Goal: Transaction & Acquisition: Purchase product/service

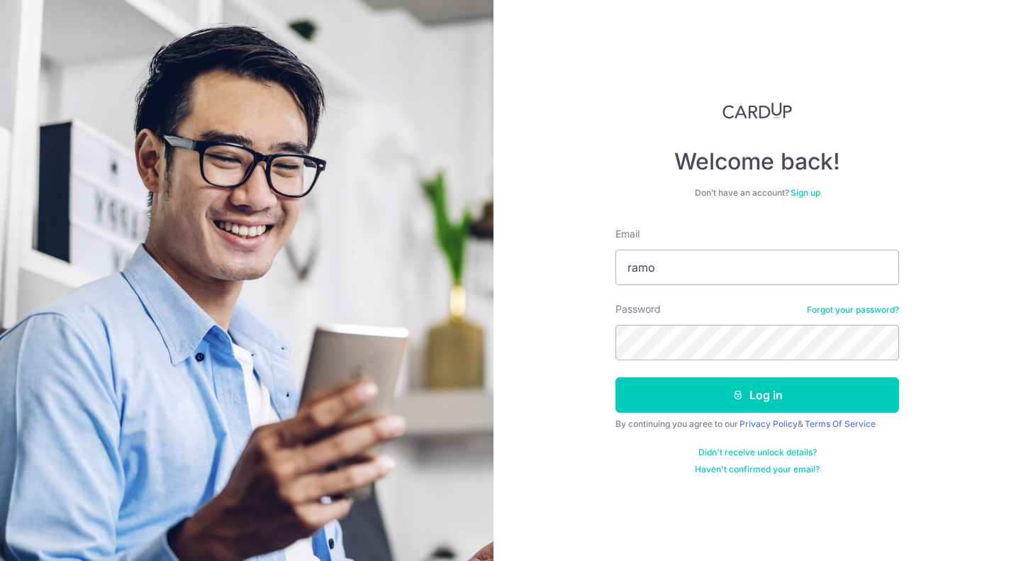
type input "ramos.francisanthony@gmail.com"
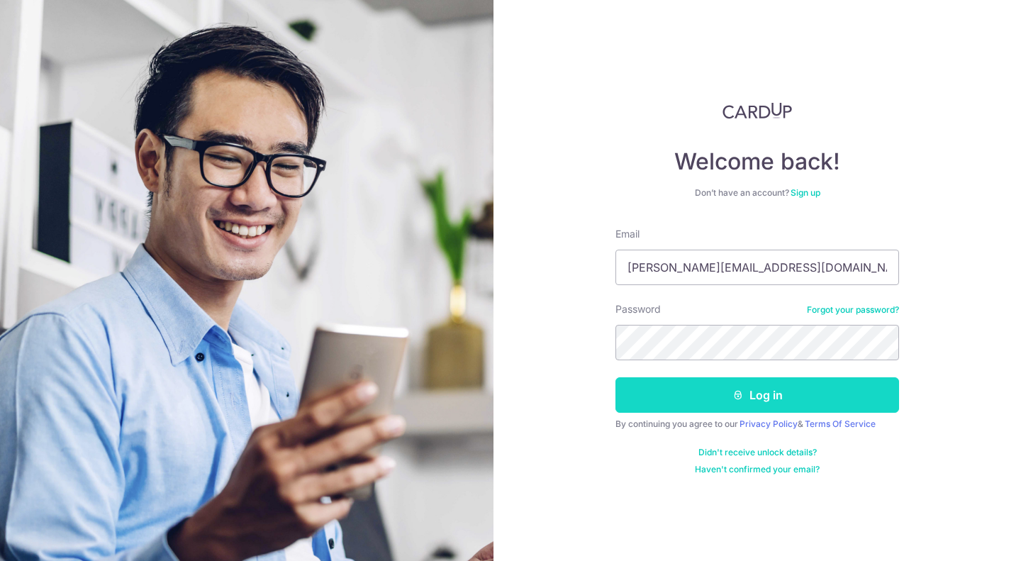
click at [718, 389] on button "Log in" at bounding box center [757, 394] width 284 height 35
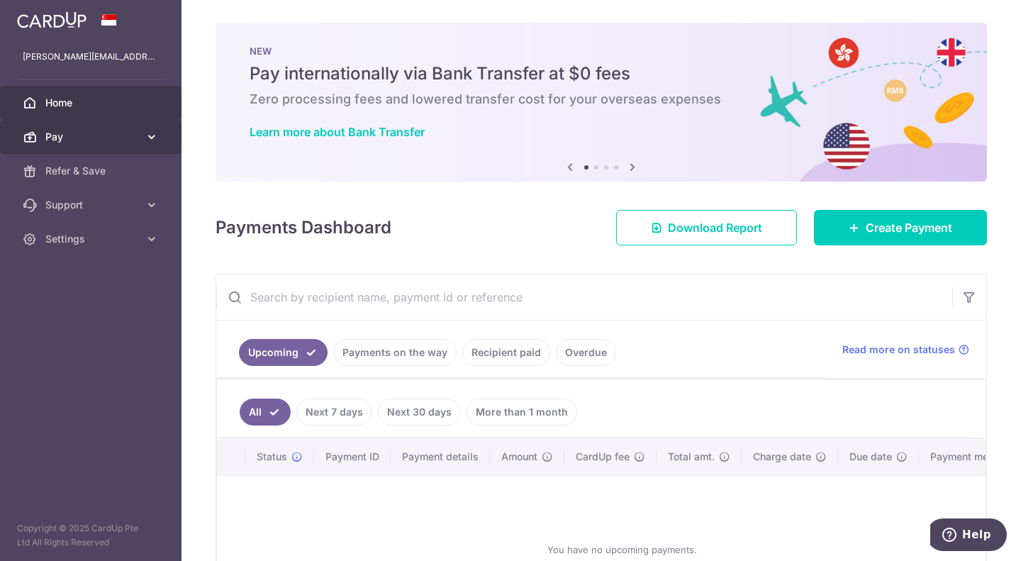
click at [76, 131] on span "Pay" at bounding box center [92, 137] width 94 height 14
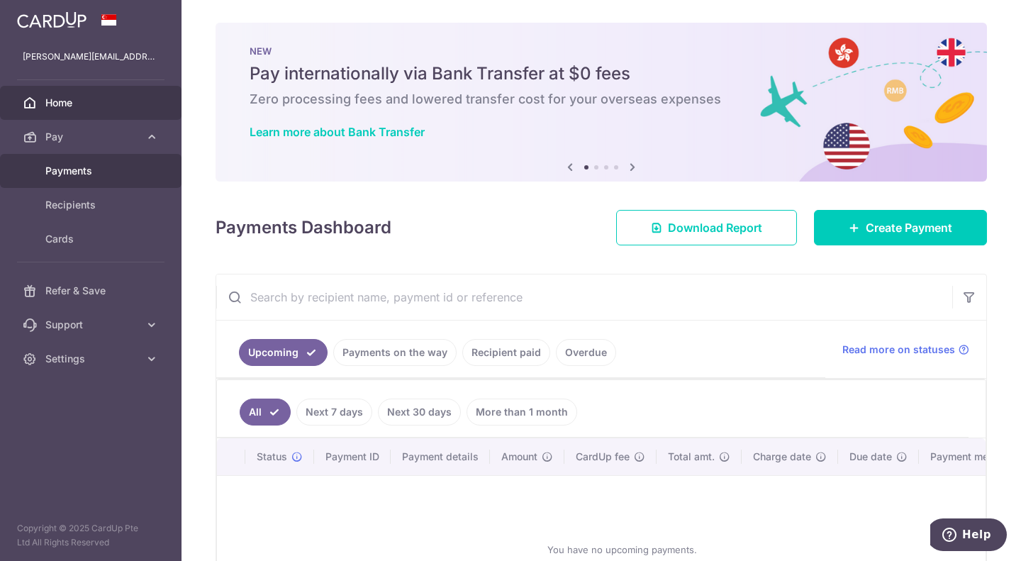
click at [75, 172] on span "Payments" at bounding box center [92, 171] width 94 height 14
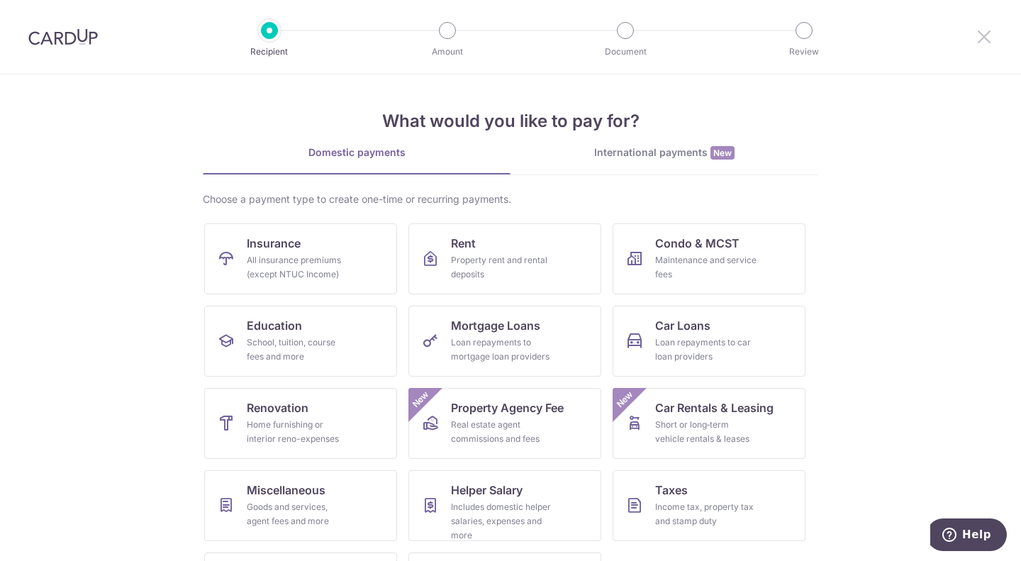
click at [988, 32] on icon at bounding box center [984, 37] width 17 height 18
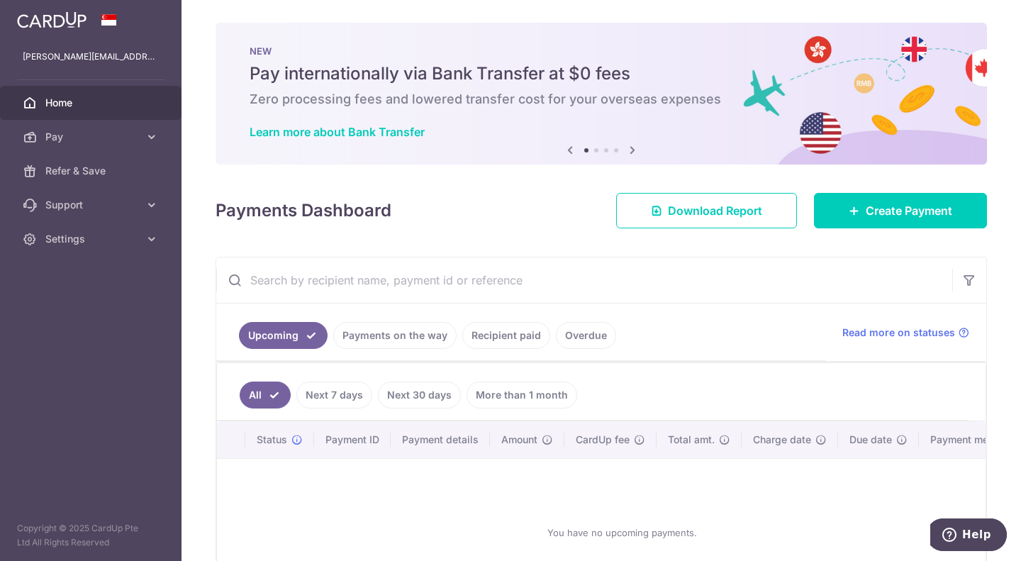
click at [511, 338] on link "Recipient paid" at bounding box center [506, 335] width 88 height 27
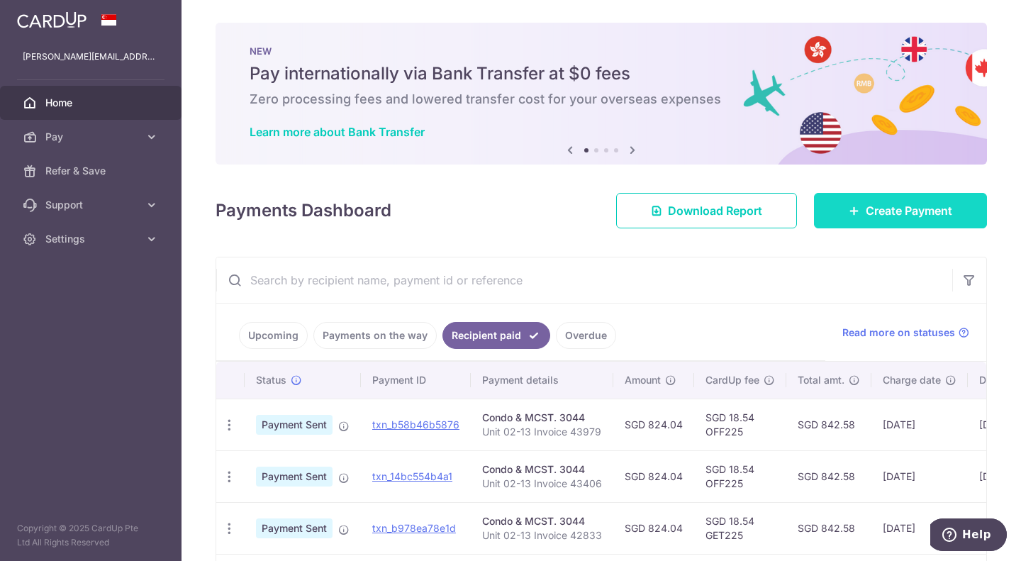
click at [919, 208] on span "Create Payment" at bounding box center [909, 210] width 86 height 17
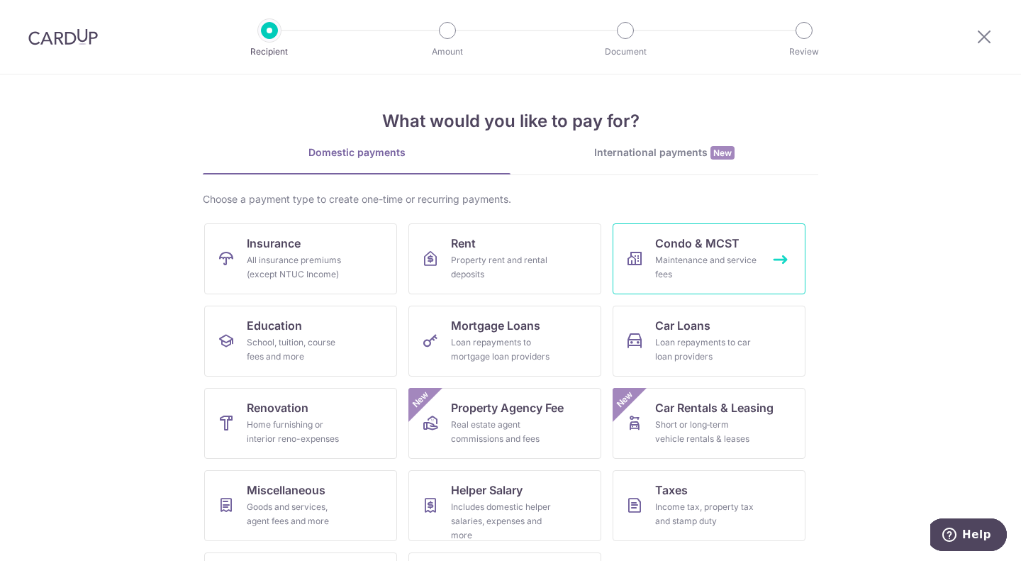
click at [737, 264] on div "Maintenance and service fees" at bounding box center [706, 267] width 102 height 28
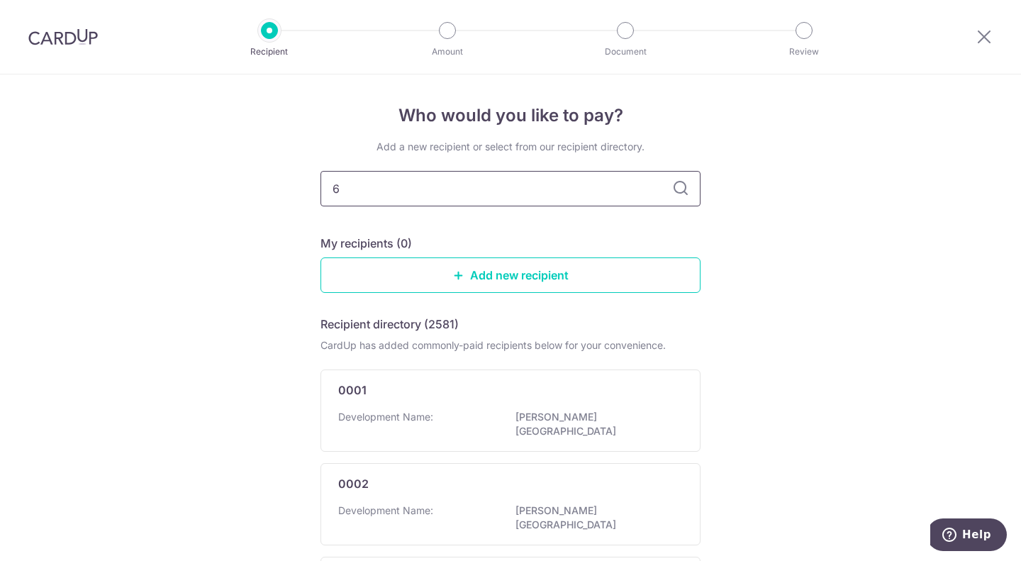
type input "65"
type input "659921"
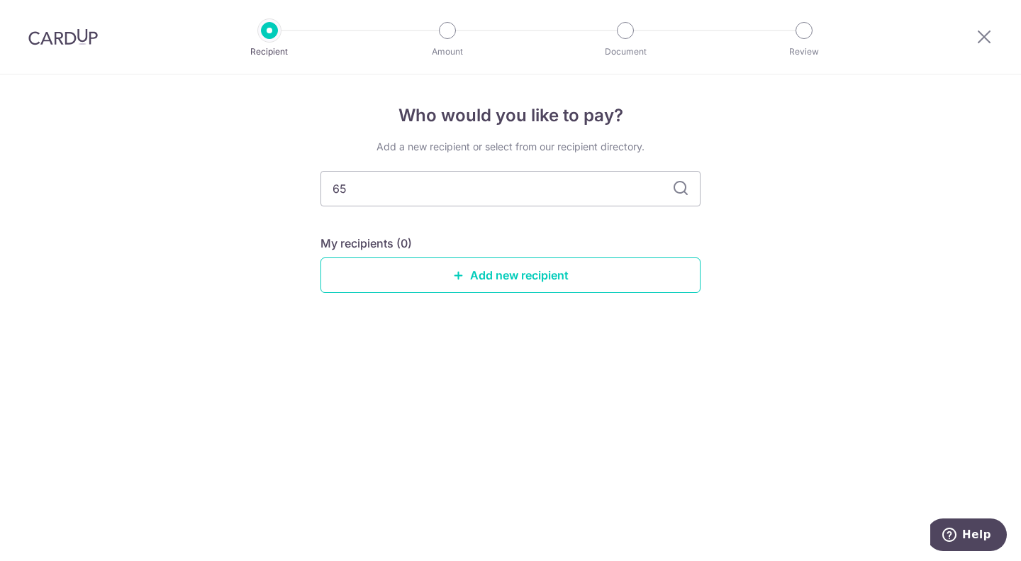
type input "6"
type input "3044"
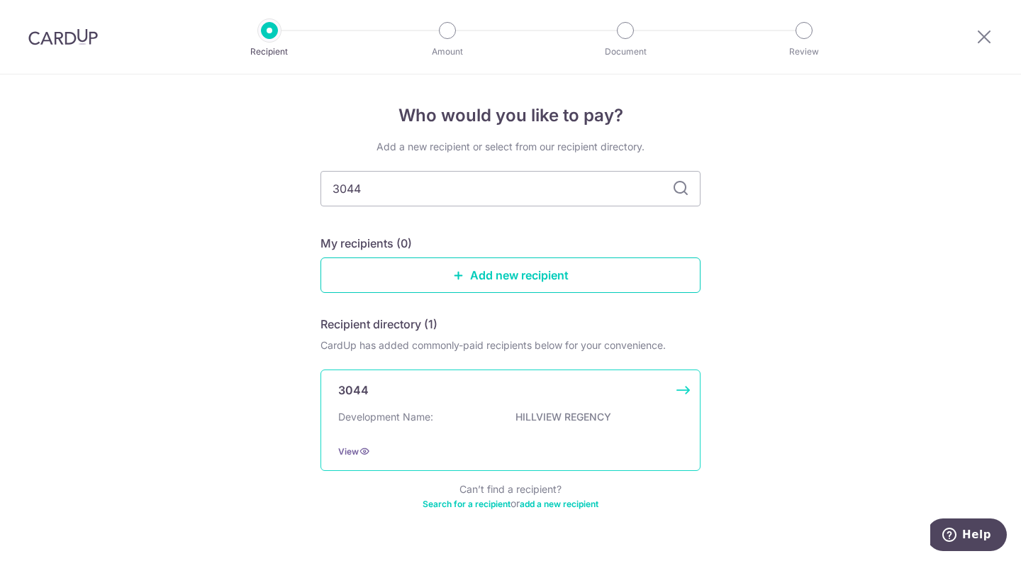
click at [567, 423] on p "HILLVIEW REGENCY" at bounding box center [594, 417] width 159 height 14
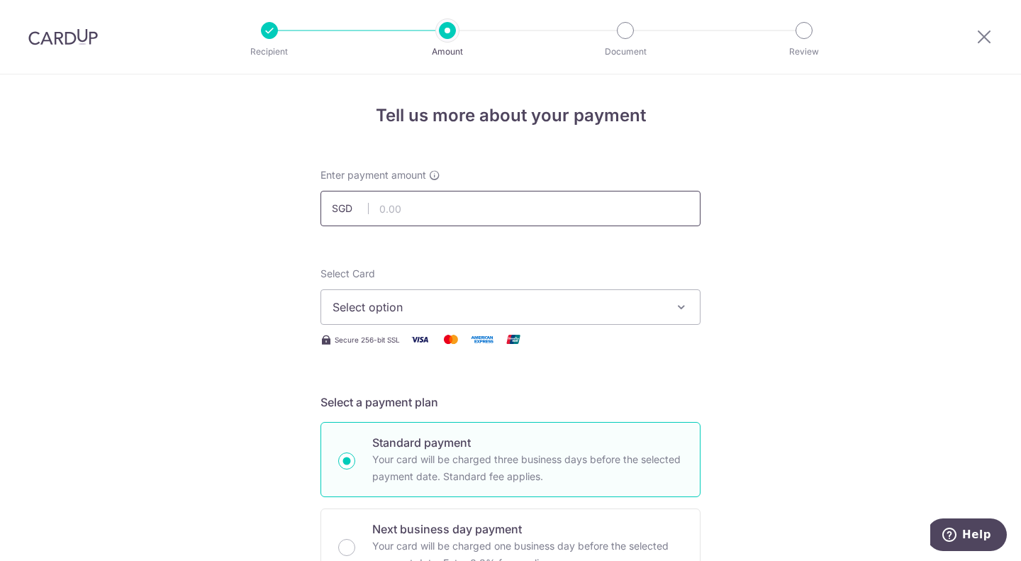
click at [506, 199] on input "text" at bounding box center [510, 208] width 380 height 35
type input "824.04"
click at [476, 311] on span "Select option" at bounding box center [498, 306] width 330 height 17
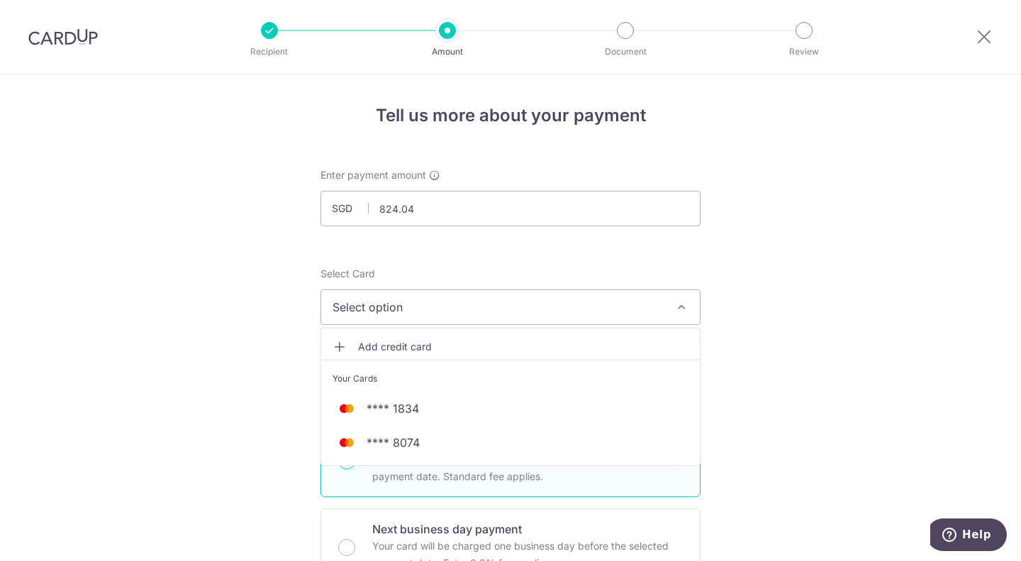
click at [409, 343] on span "Add credit card" at bounding box center [523, 347] width 330 height 14
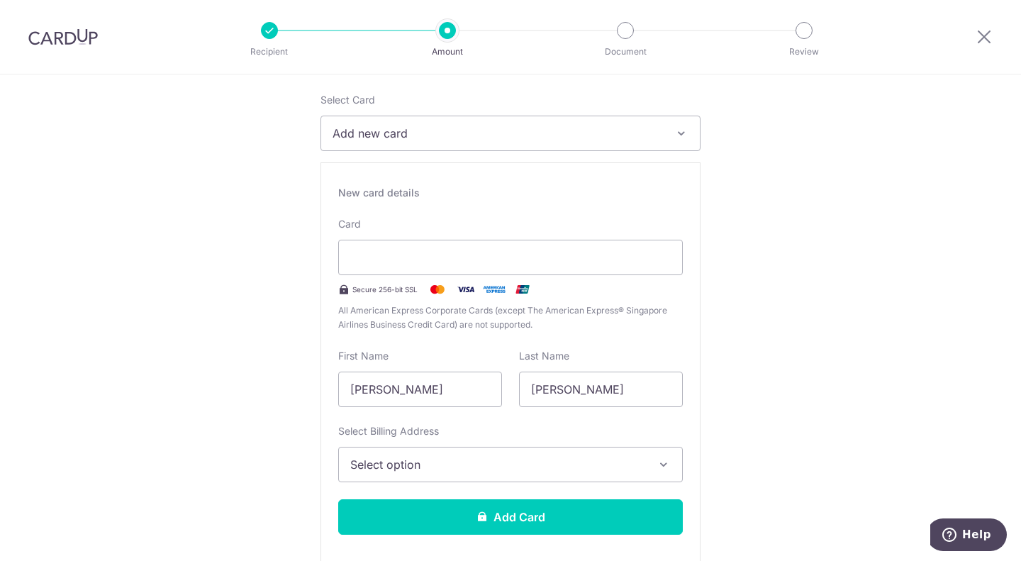
scroll to position [193, 0]
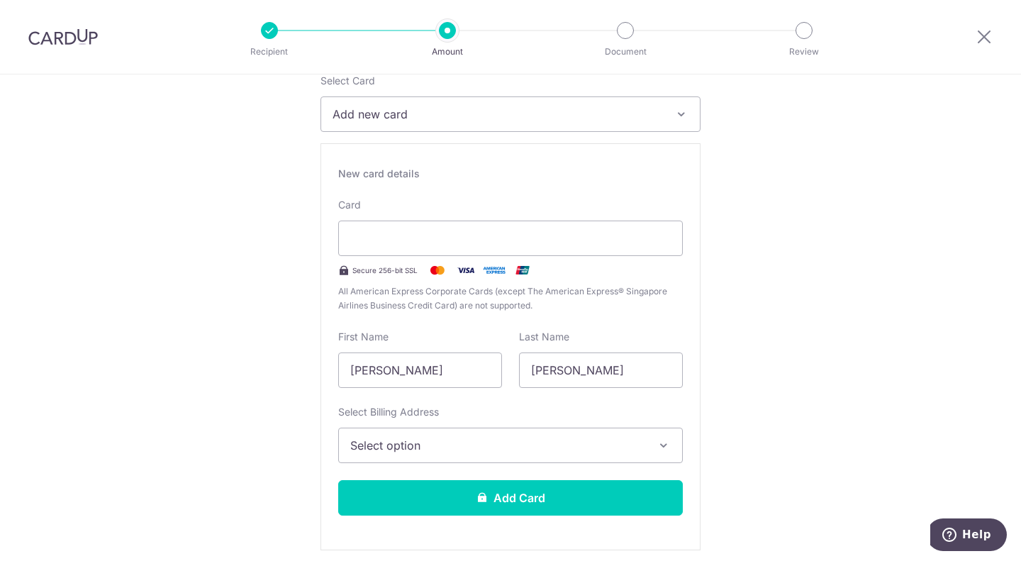
click at [549, 445] on span "Select option" at bounding box center [497, 445] width 295 height 17
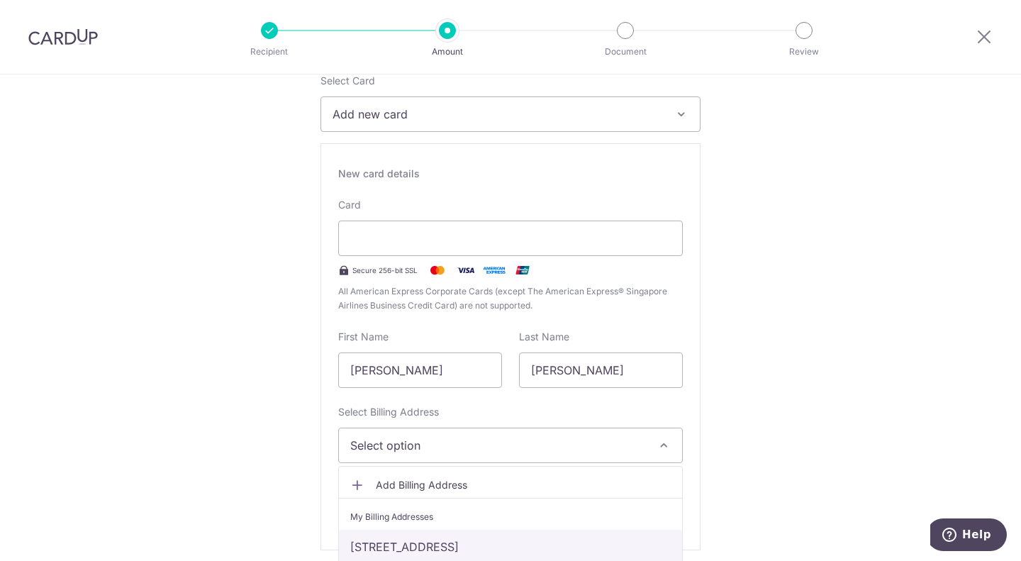
click at [520, 543] on link "28 Bukit Batok East Avenue 2 , 02-13 Hillview Regency , Singapore, Singapore-65…" at bounding box center [510, 547] width 343 height 34
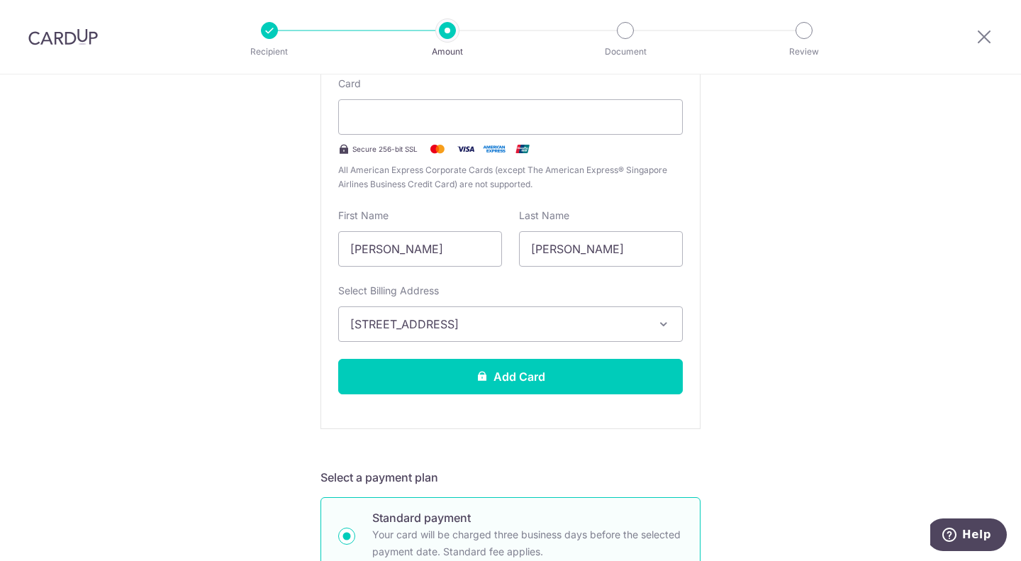
scroll to position [342, 0]
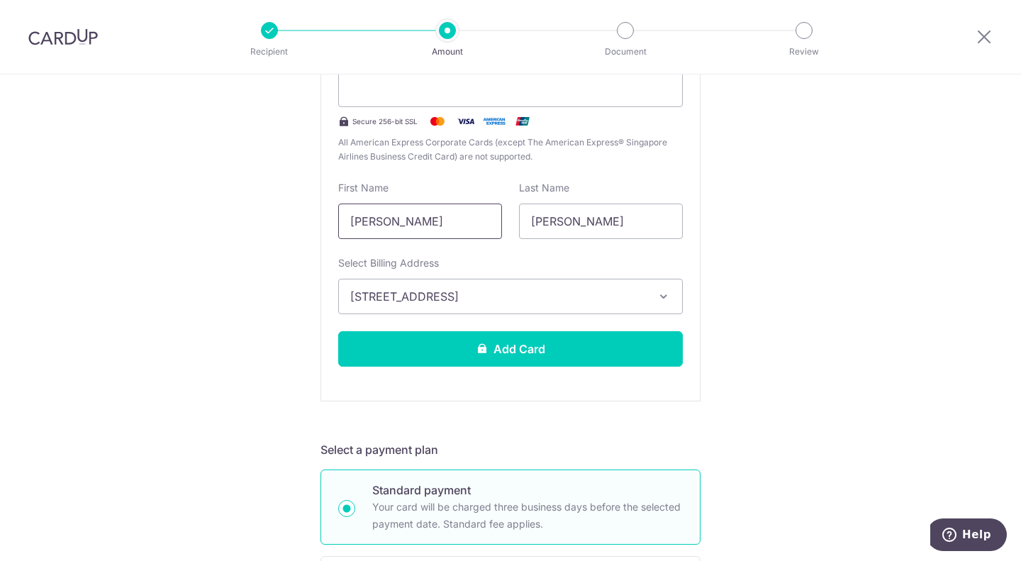
drag, startPoint x: 389, startPoint y: 220, endPoint x: 453, endPoint y: 218, distance: 63.9
click at [453, 218] on input "Francis Anthony" at bounding box center [420, 220] width 164 height 35
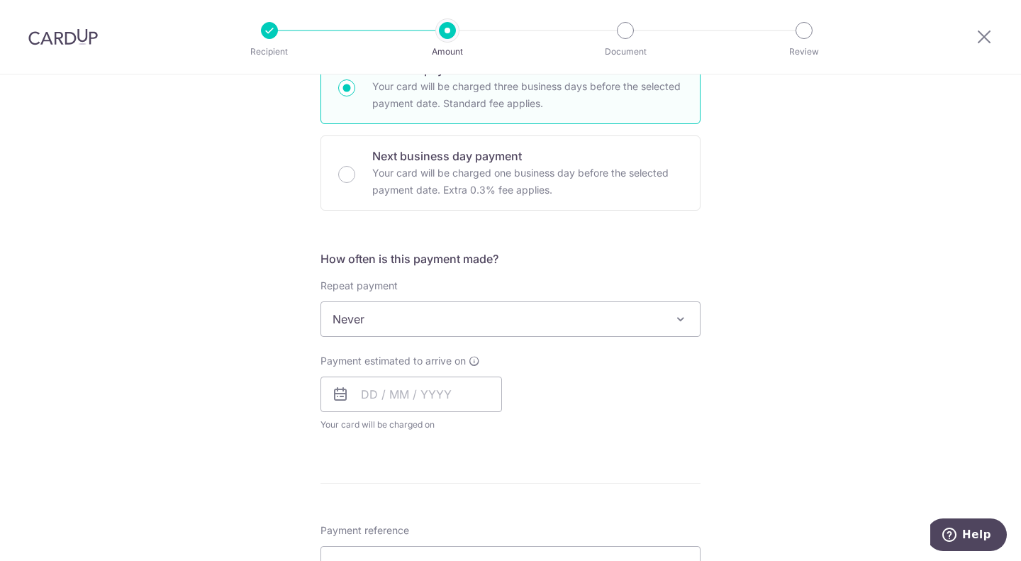
scroll to position [790, 0]
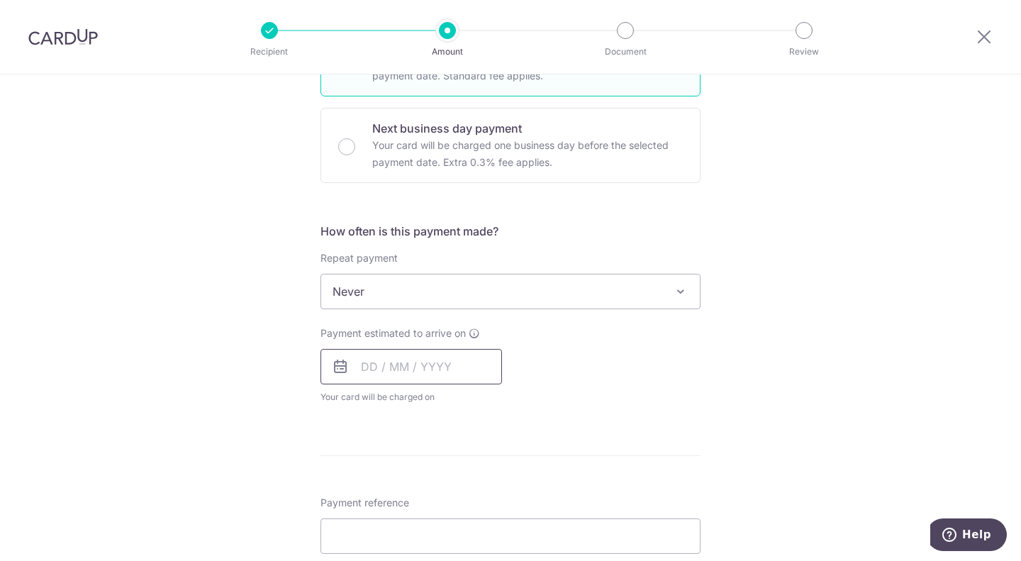
type input "Francis"
click at [359, 367] on input "text" at bounding box center [411, 366] width 182 height 35
click at [378, 548] on link "18" at bounding box center [378, 552] width 23 height 23
type input "[DATE]"
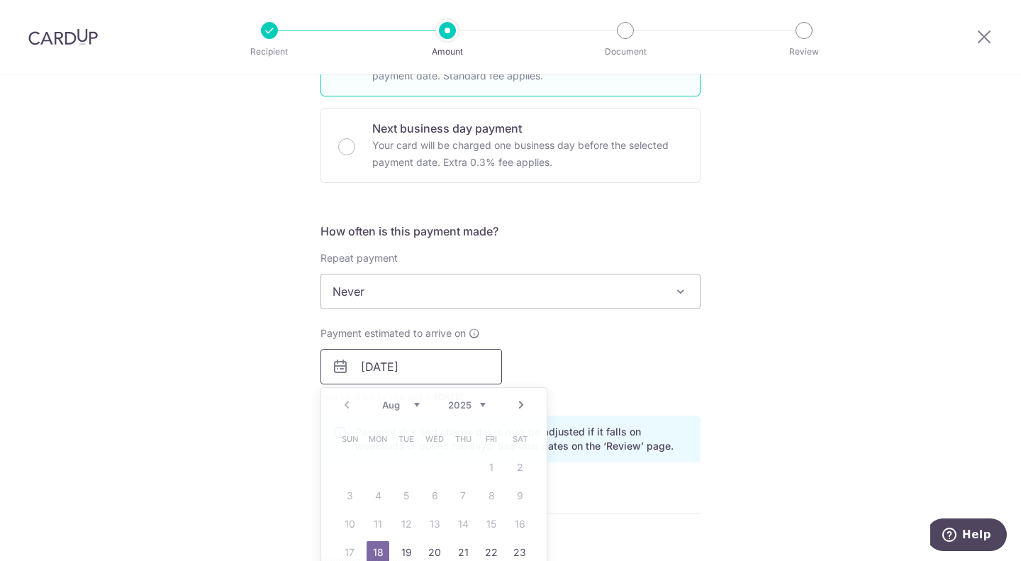
click at [389, 375] on input "[DATE]" at bounding box center [411, 366] width 182 height 35
click at [898, 294] on div "Tell us more about your payment Enter payment amount SGD 824.04 824.04 Select C…" at bounding box center [510, 150] width 1021 height 1730
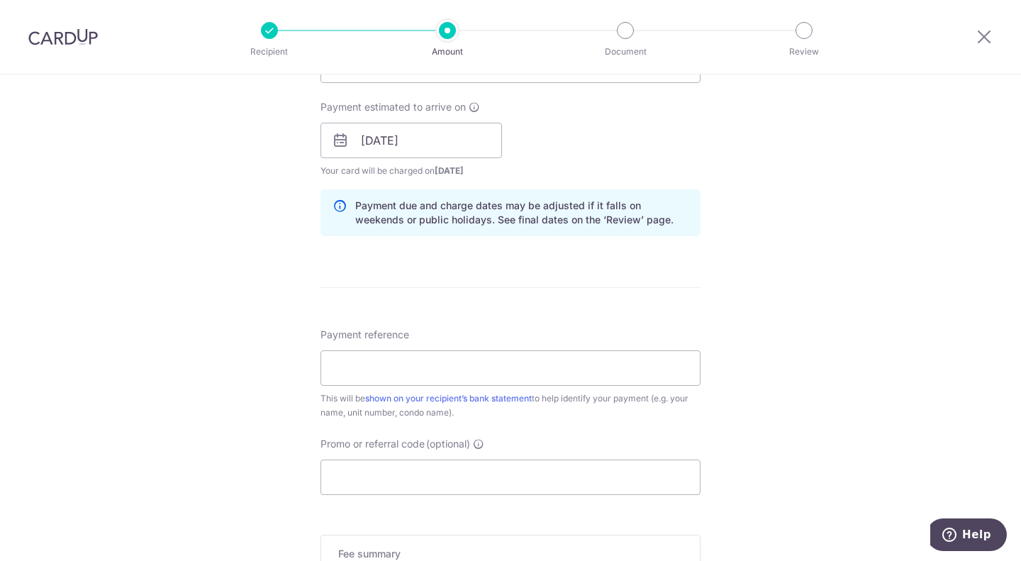
scroll to position [1015, 0]
click at [485, 364] on input "Payment reference" at bounding box center [510, 369] width 380 height 35
type input "Unit 02-13, Invoice 44552"
click at [489, 369] on input "Unit 02-13, Invoice 44552" at bounding box center [510, 369] width 380 height 35
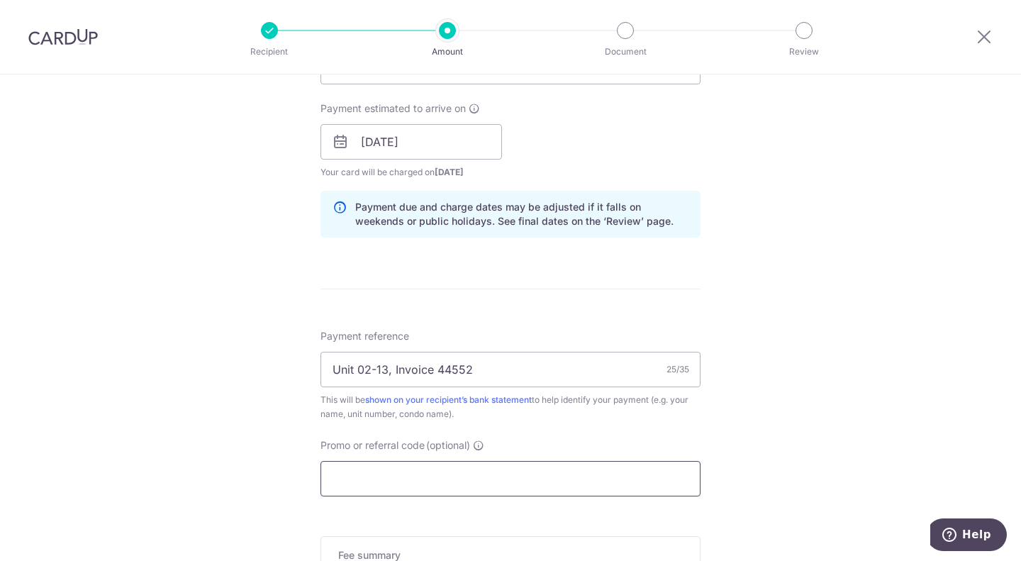
click at [412, 476] on input "Promo or referral code (optional)" at bounding box center [510, 478] width 380 height 35
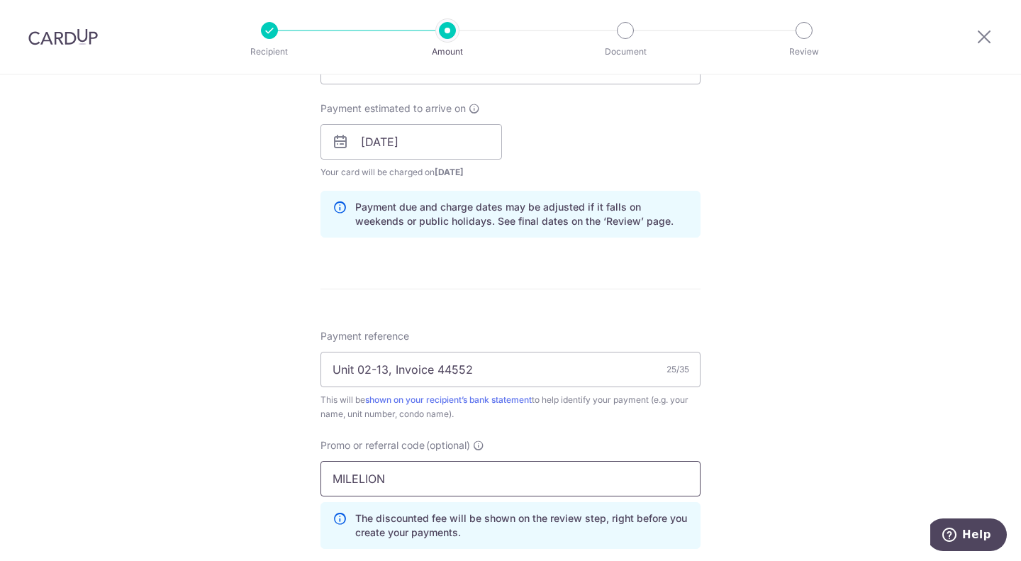
type input "MILELION"
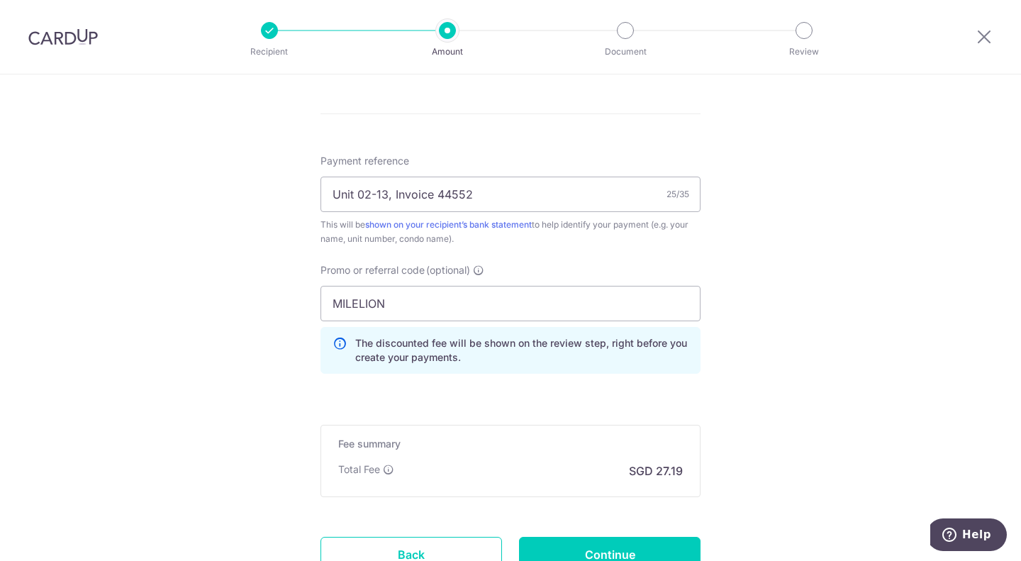
scroll to position [1193, 0]
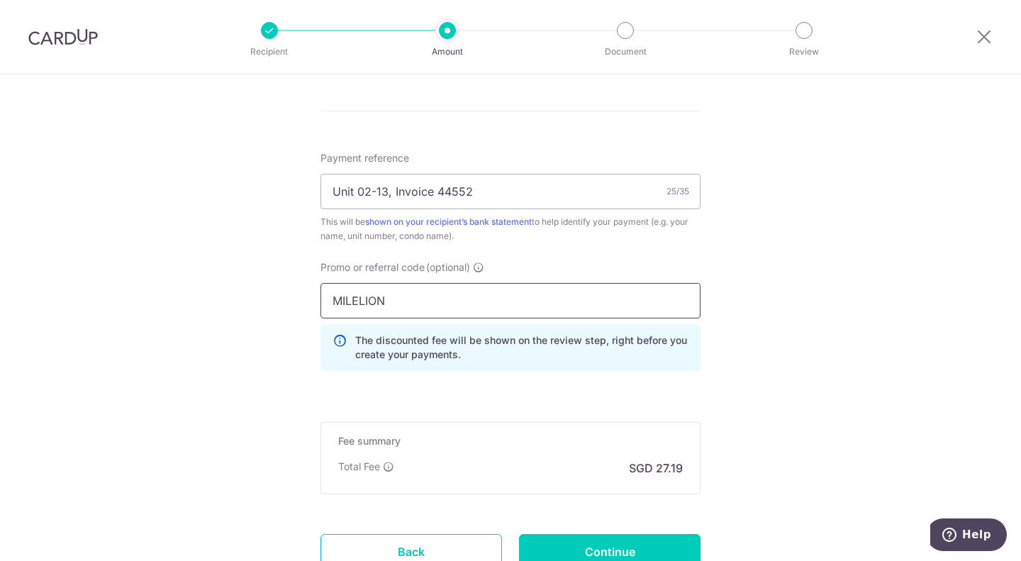
click at [525, 314] on input "MILELION" at bounding box center [510, 300] width 380 height 35
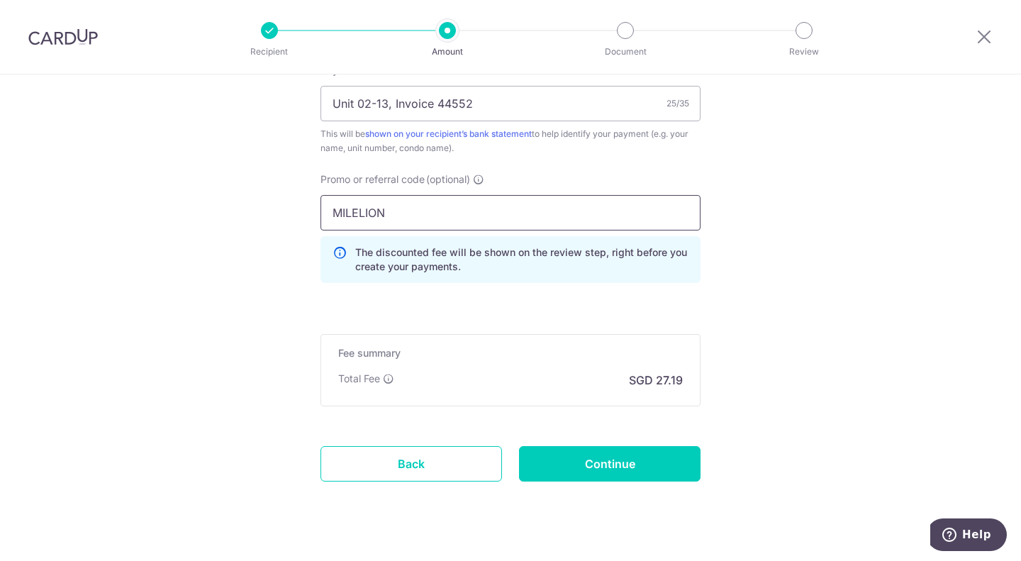
scroll to position [1297, 0]
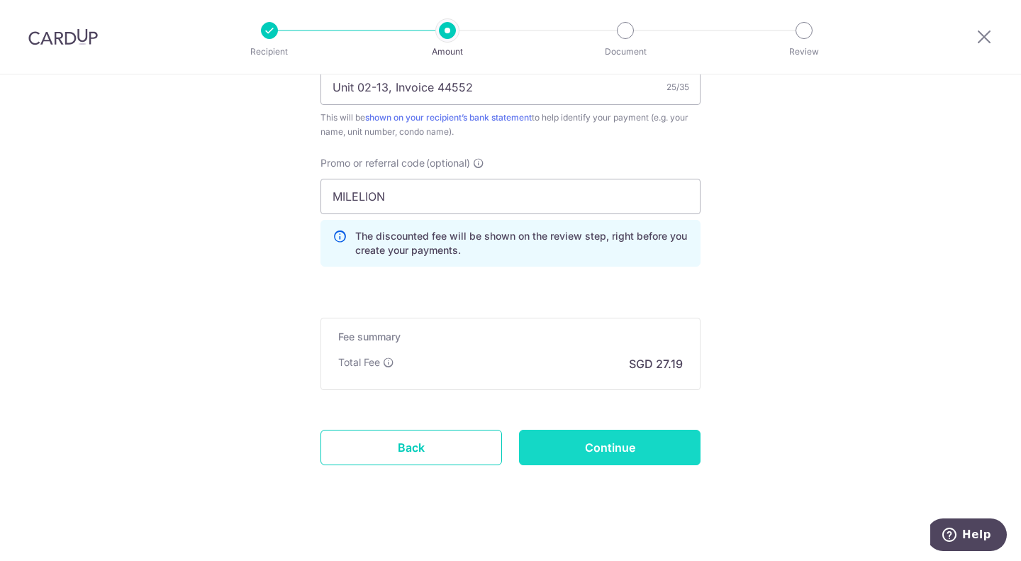
click at [602, 459] on input "Continue" at bounding box center [610, 447] width 182 height 35
type input "Create Schedule"
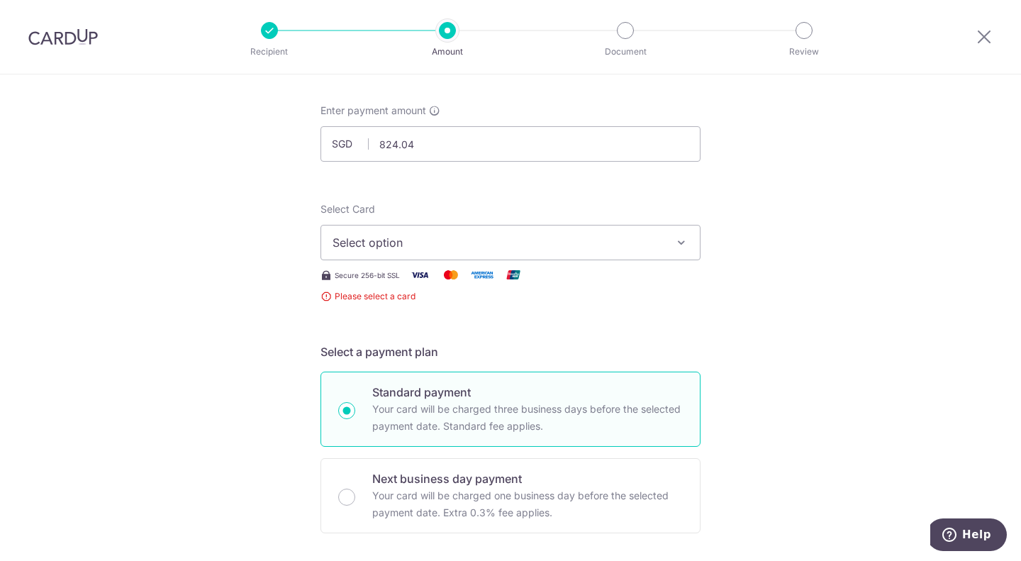
scroll to position [49, 0]
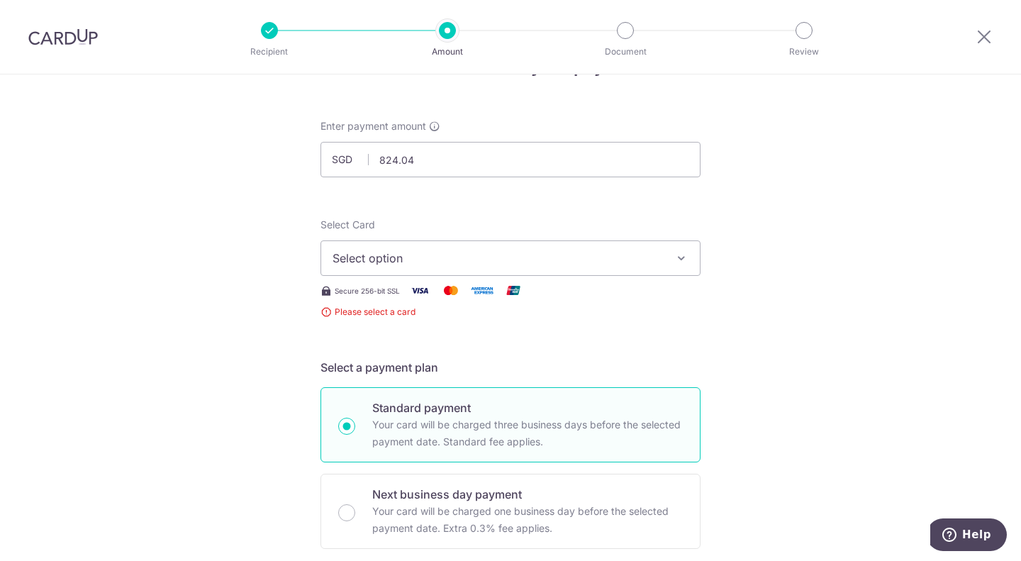
click at [593, 265] on span "Select option" at bounding box center [498, 258] width 330 height 17
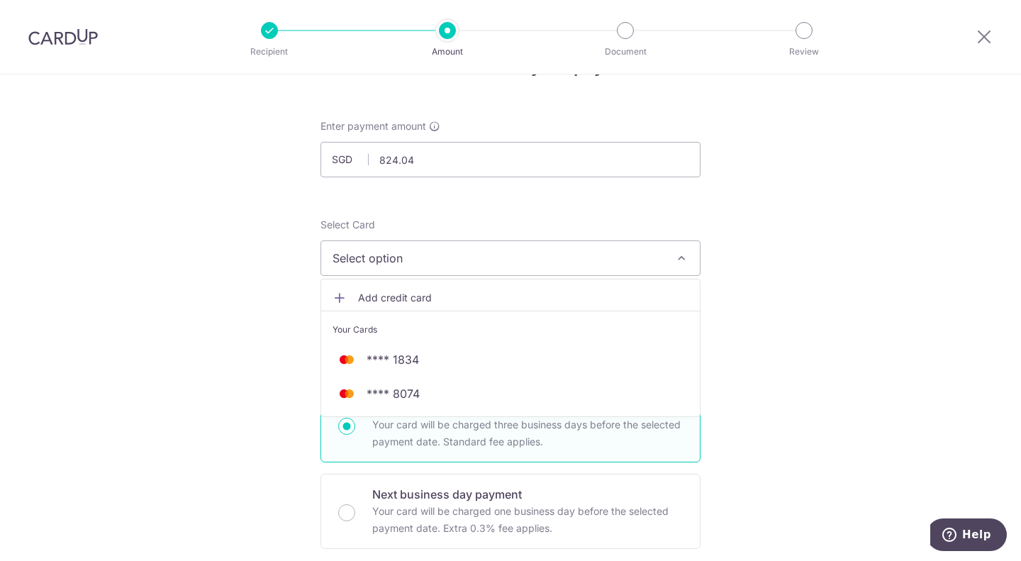
click at [384, 299] on span "Add credit card" at bounding box center [523, 298] width 330 height 14
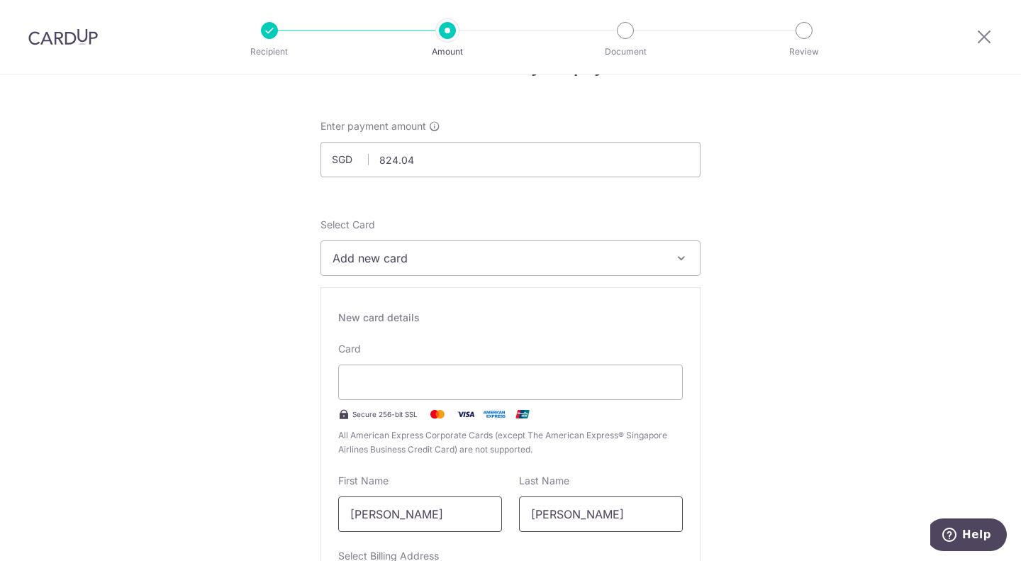
drag, startPoint x: 388, startPoint y: 513, endPoint x: 520, endPoint y: 522, distance: 132.2
click at [520, 522] on div "First Name [PERSON_NAME] Last Name [PERSON_NAME]" at bounding box center [511, 503] width 362 height 58
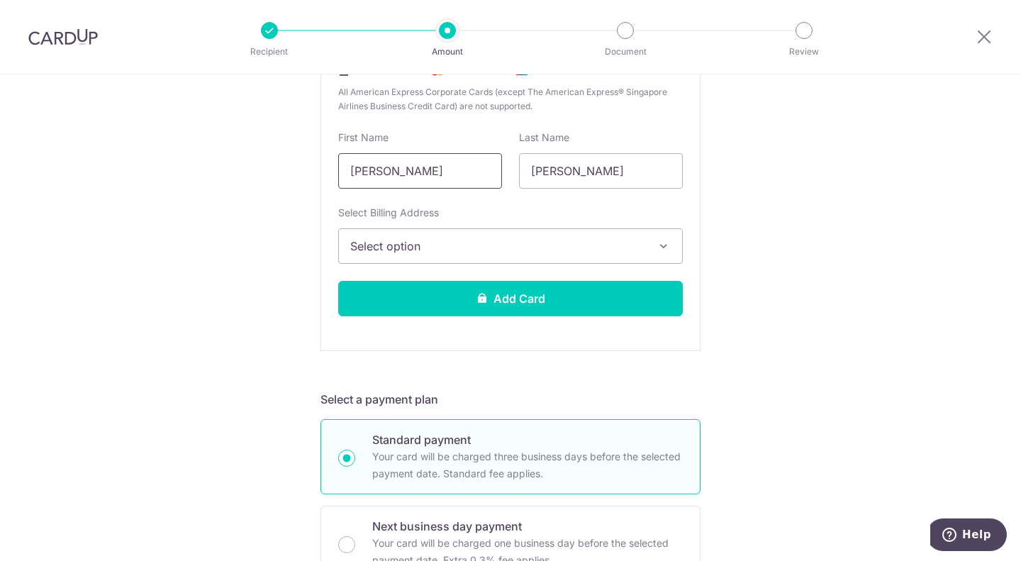
scroll to position [393, 0]
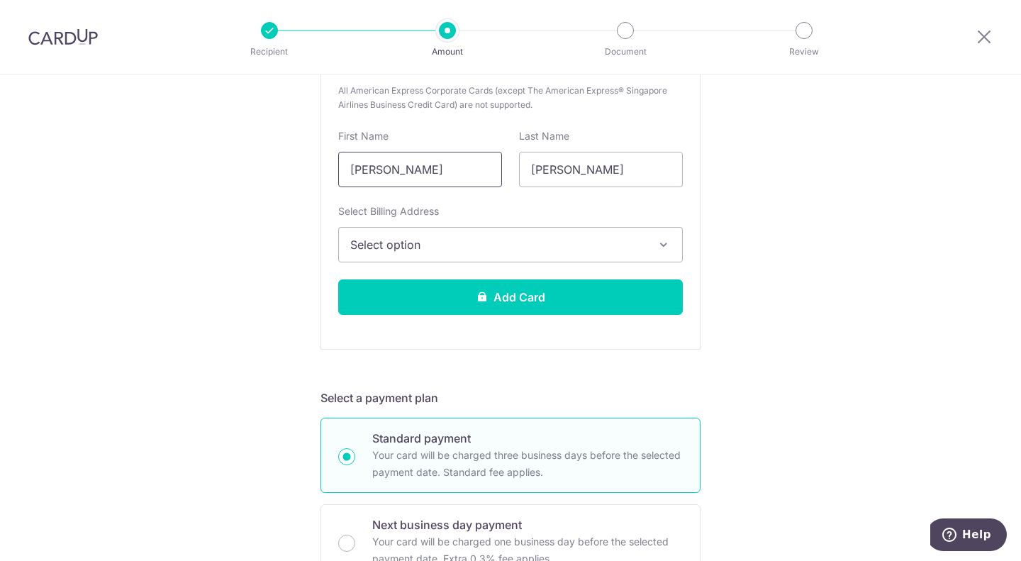
type input "[PERSON_NAME]"
click at [532, 247] on span "Select option" at bounding box center [497, 244] width 295 height 17
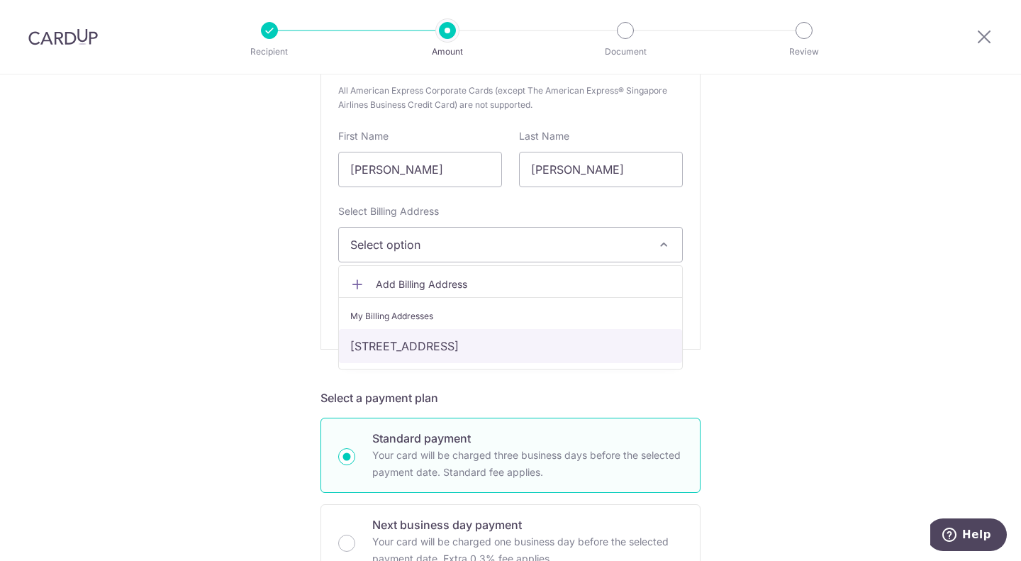
click at [515, 338] on link "[STREET_ADDRESS]" at bounding box center [510, 346] width 343 height 34
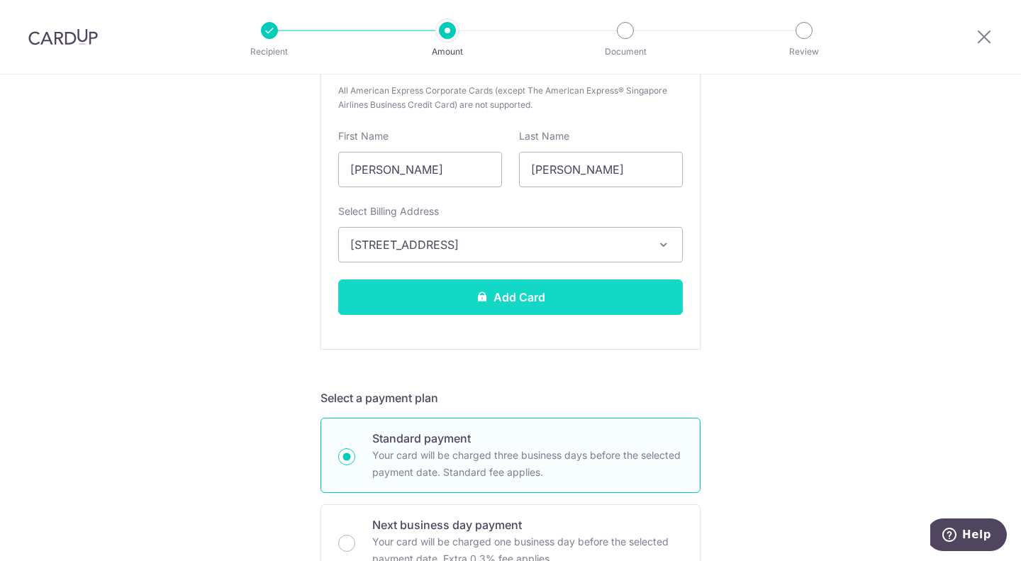
click at [571, 298] on button "Add Card" at bounding box center [510, 296] width 345 height 35
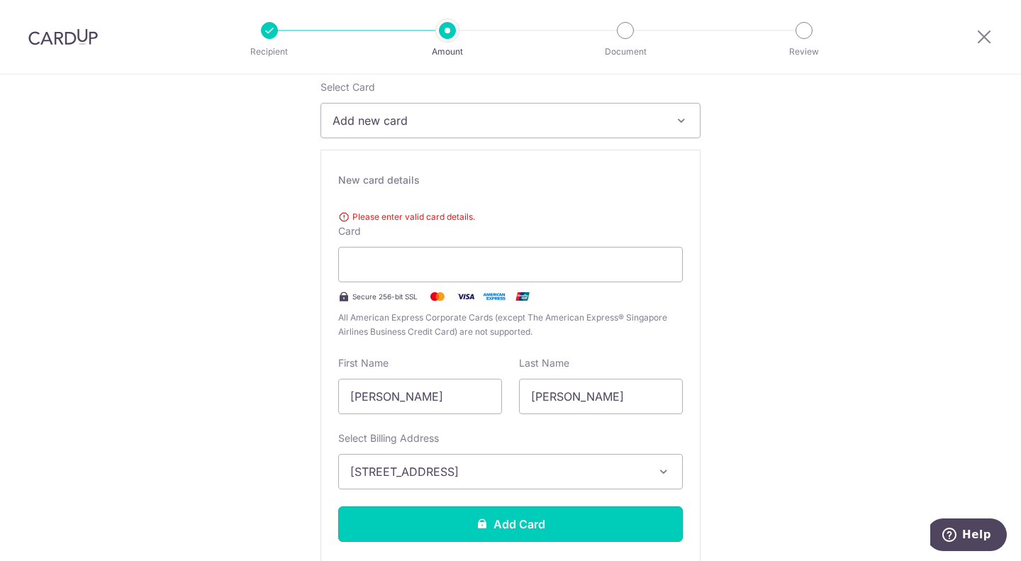
scroll to position [188, 0]
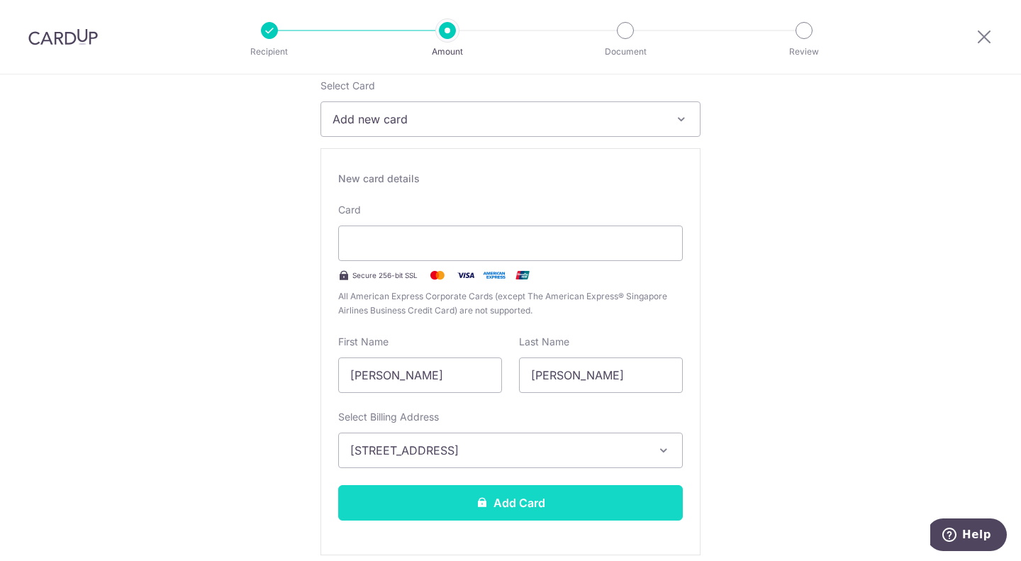
click at [493, 498] on button "Add Card" at bounding box center [510, 502] width 345 height 35
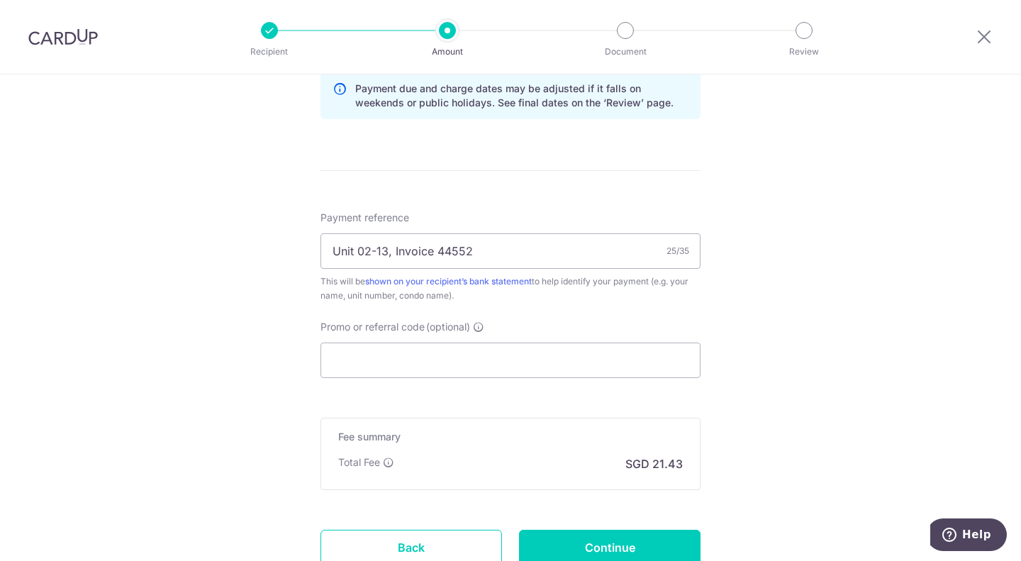
scroll to position [745, 0]
click at [374, 352] on input "Promo or referral code (optional)" at bounding box center [510, 358] width 380 height 35
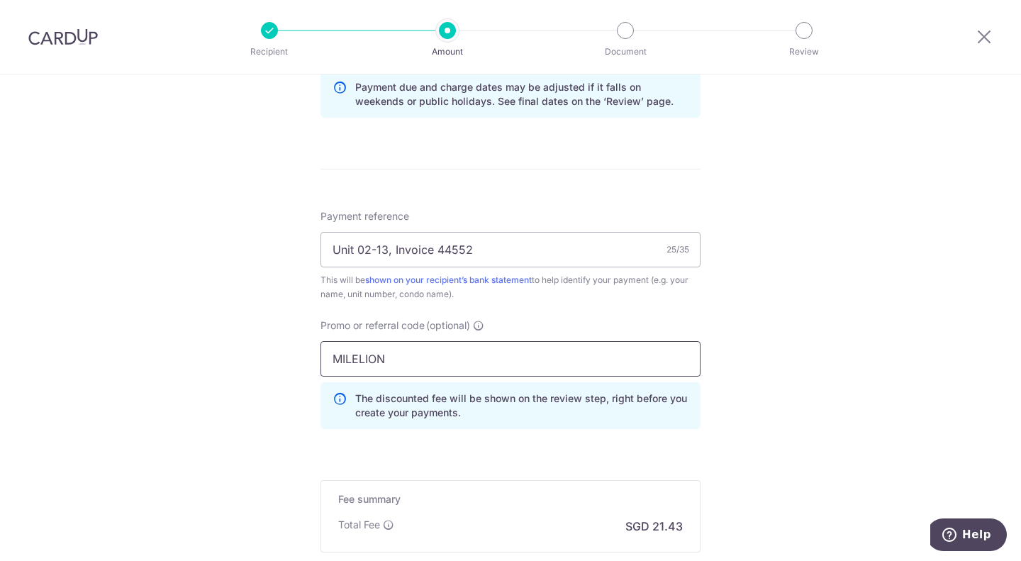
click button "Add Card" at bounding box center [0, 0] width 0 height 0
drag, startPoint x: 398, startPoint y: 347, endPoint x: 263, endPoint y: 357, distance: 135.8
click at [263, 357] on div "Tell us more about your payment Enter payment amount SGD 824.04 824.04 Card add…" at bounding box center [510, 31] width 1021 height 1405
click at [789, 420] on div "Tell us more about your payment Enter payment amount SGD 824.04 824.04 Card add…" at bounding box center [510, 31] width 1021 height 1405
click at [542, 255] on input "Unit 02-13, Invoice 44552" at bounding box center [510, 249] width 380 height 35
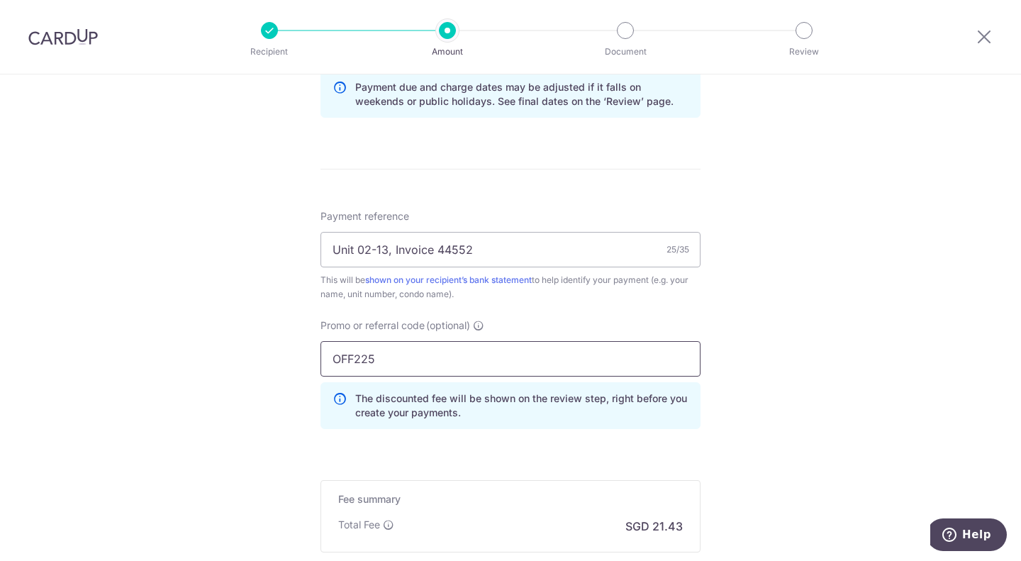
drag, startPoint x: 442, startPoint y: 354, endPoint x: 297, endPoint y: 364, distance: 145.0
click at [297, 364] on div "Tell us more about your payment Enter payment amount SGD 824.04 824.04 Card add…" at bounding box center [510, 31] width 1021 height 1405
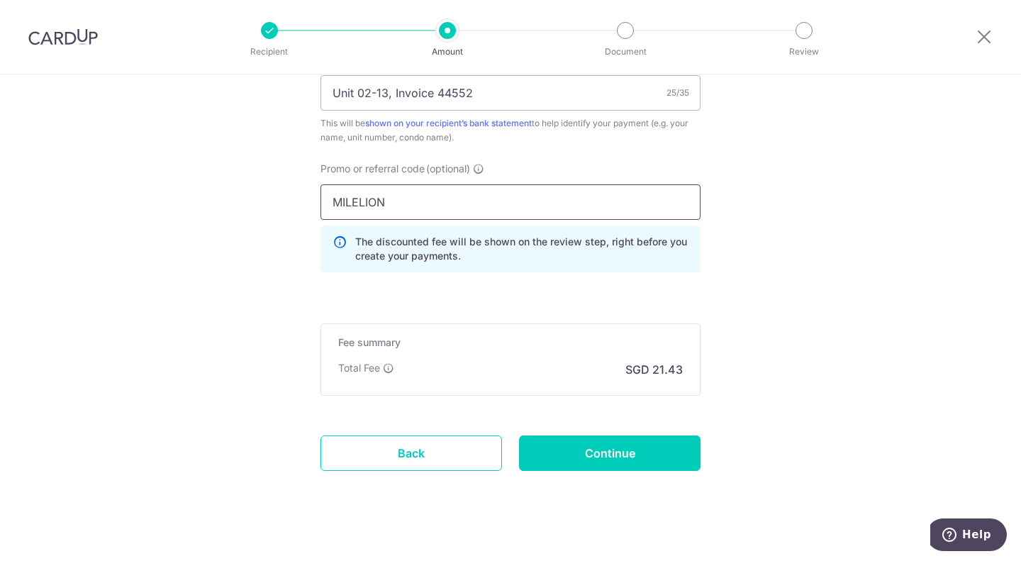
scroll to position [917, 0]
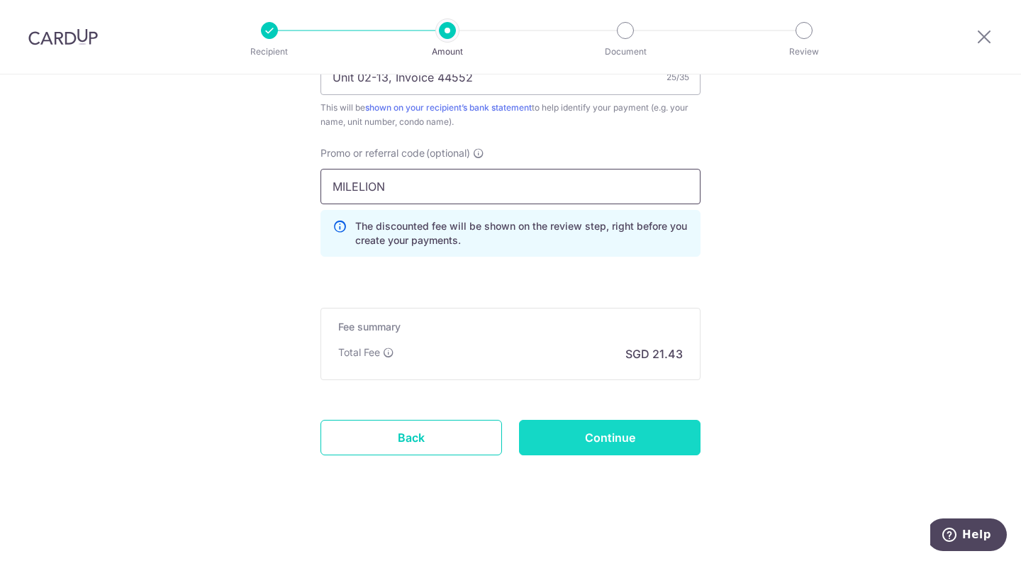
type input "MILELION"
click at [593, 432] on input "Continue" at bounding box center [610, 437] width 182 height 35
type input "Create Schedule"
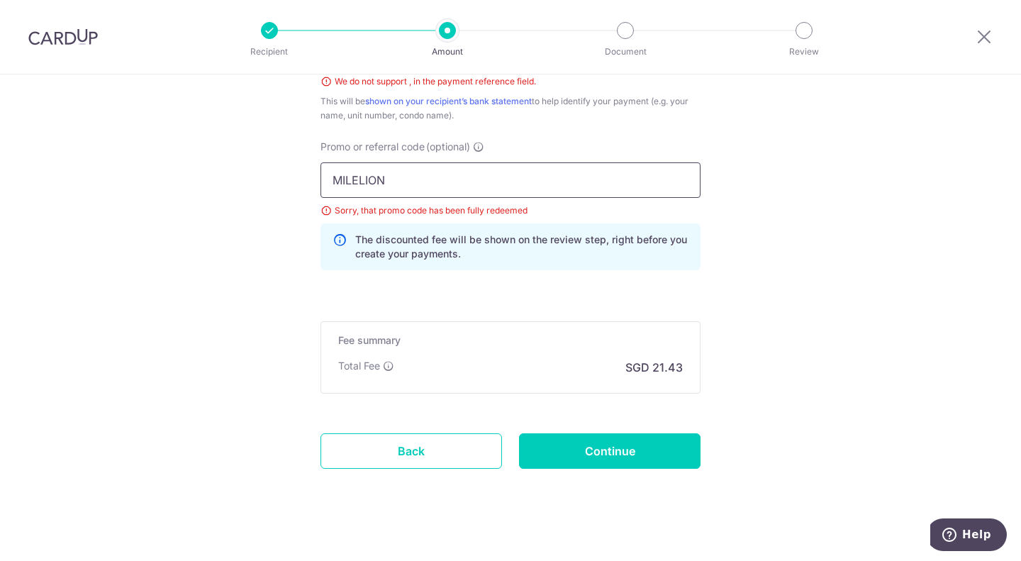
drag, startPoint x: 406, startPoint y: 188, endPoint x: 274, endPoint y: 177, distance: 133.0
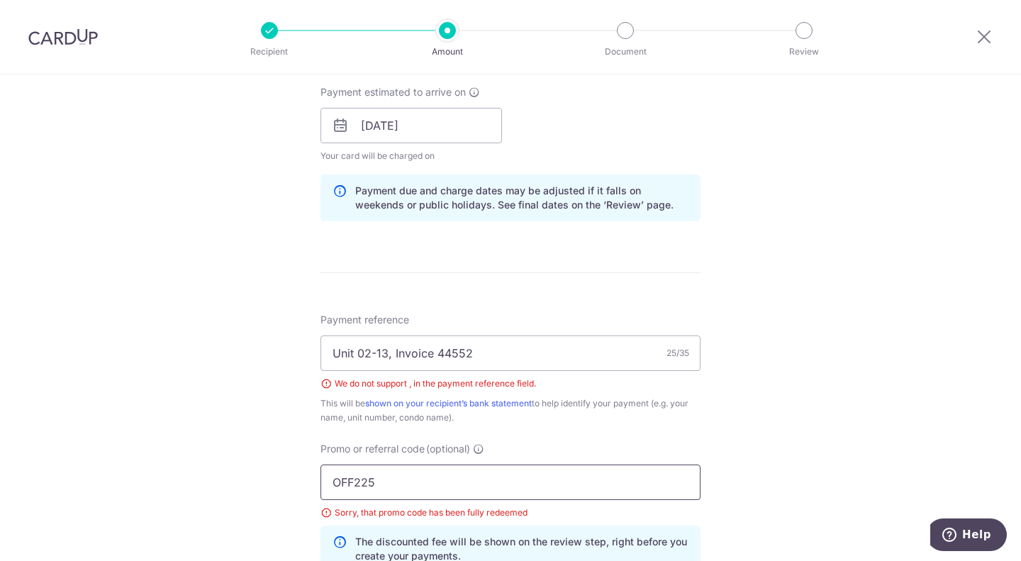
scroll to position [642, 0]
type input "OFF225"
click at [386, 350] on input "Unit 02-13, Invoice 44552" at bounding box center [510, 352] width 380 height 35
click at [549, 340] on input "Unit 02-13 Invoice 44552" at bounding box center [510, 352] width 380 height 35
type input "Unit 02-13 Invoice 44552"
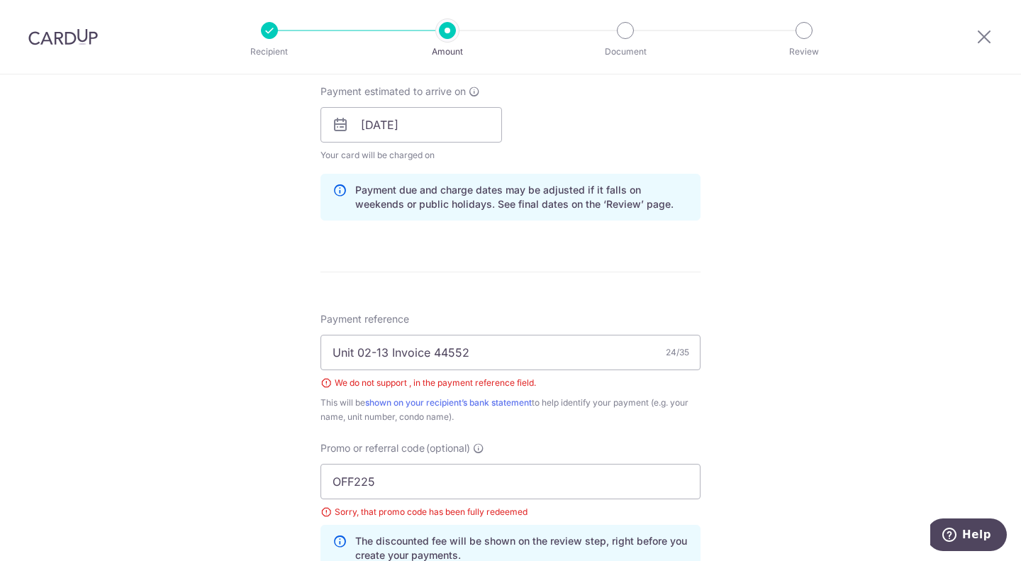
drag, startPoint x: 1012, startPoint y: 353, endPoint x: 1015, endPoint y: 340, distance: 13.8
click at [1015, 340] on section "Tell us more about your payment Enter payment amount SGD 824.04 824.04 Select C…" at bounding box center [510, 317] width 1021 height 486
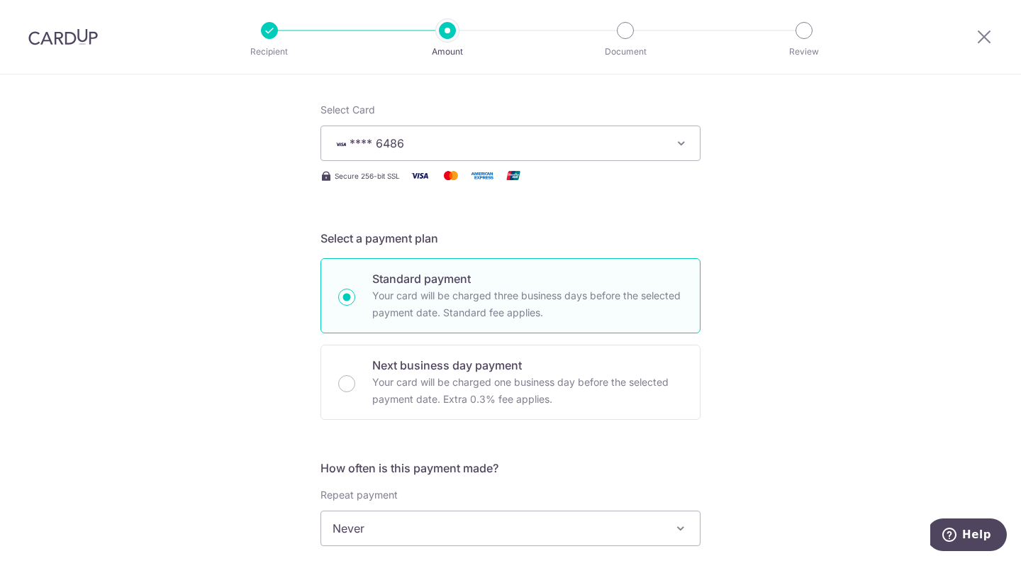
scroll to position [118, 0]
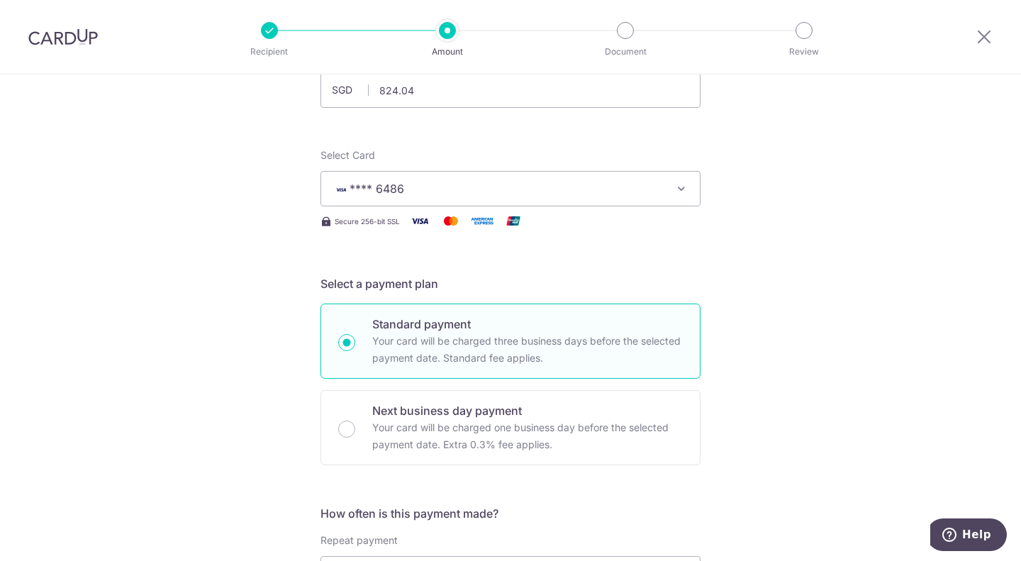
click at [508, 190] on span "**** 6486" at bounding box center [498, 188] width 330 height 17
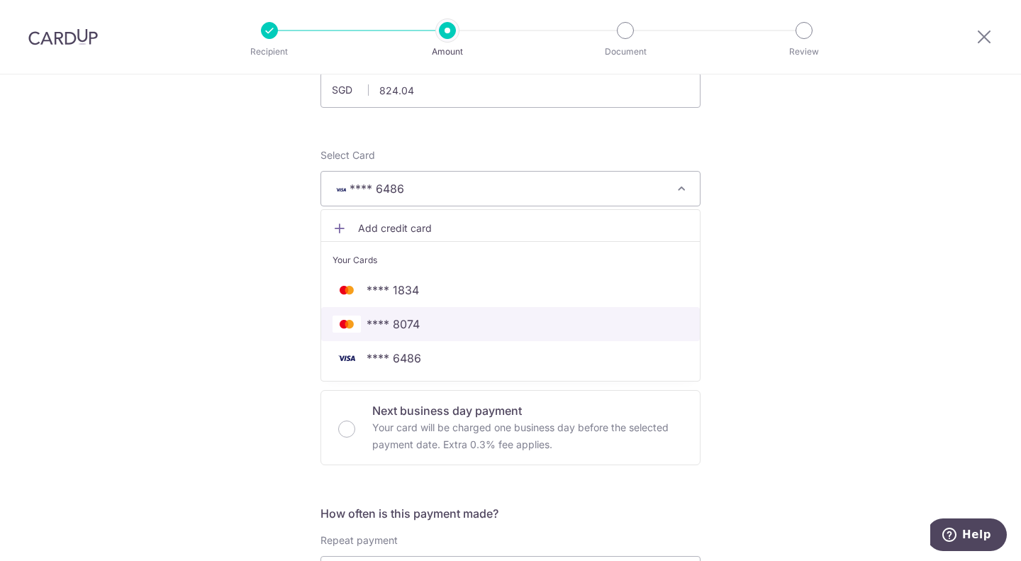
click at [409, 328] on span "**** 8074" at bounding box center [393, 324] width 53 height 17
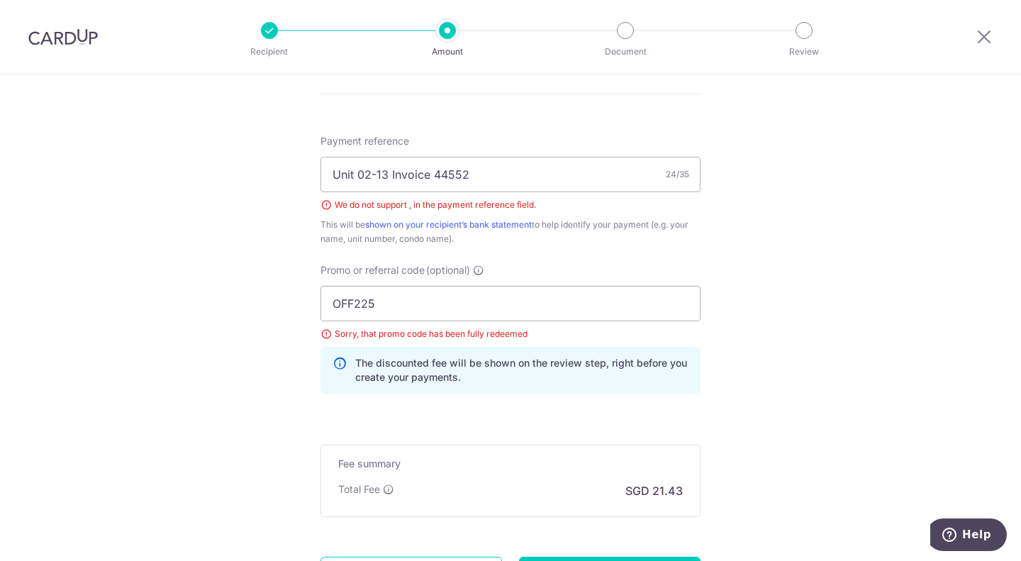
scroll to position [871, 0]
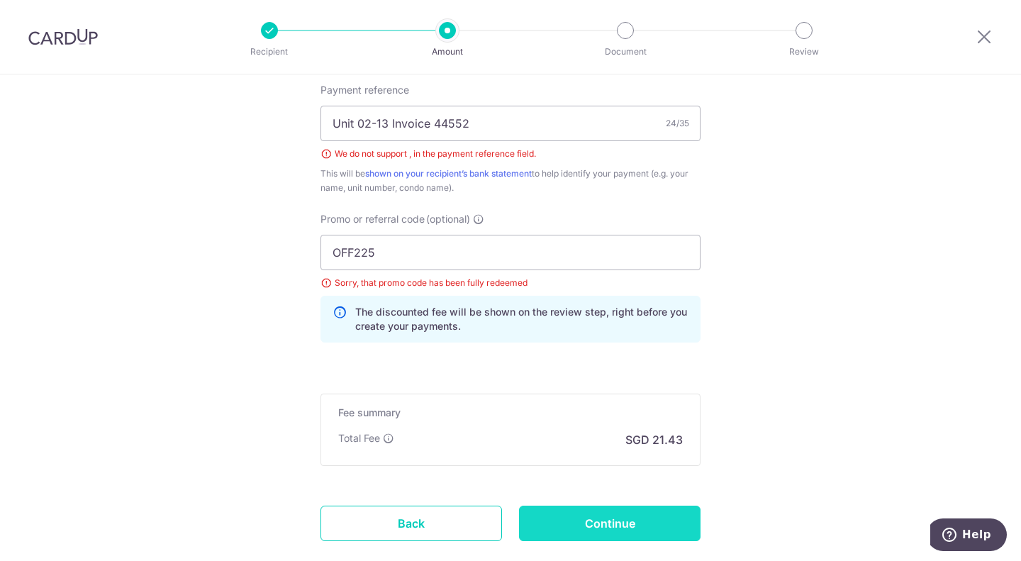
click at [575, 525] on input "Continue" at bounding box center [610, 523] width 182 height 35
type input "Create Schedule"
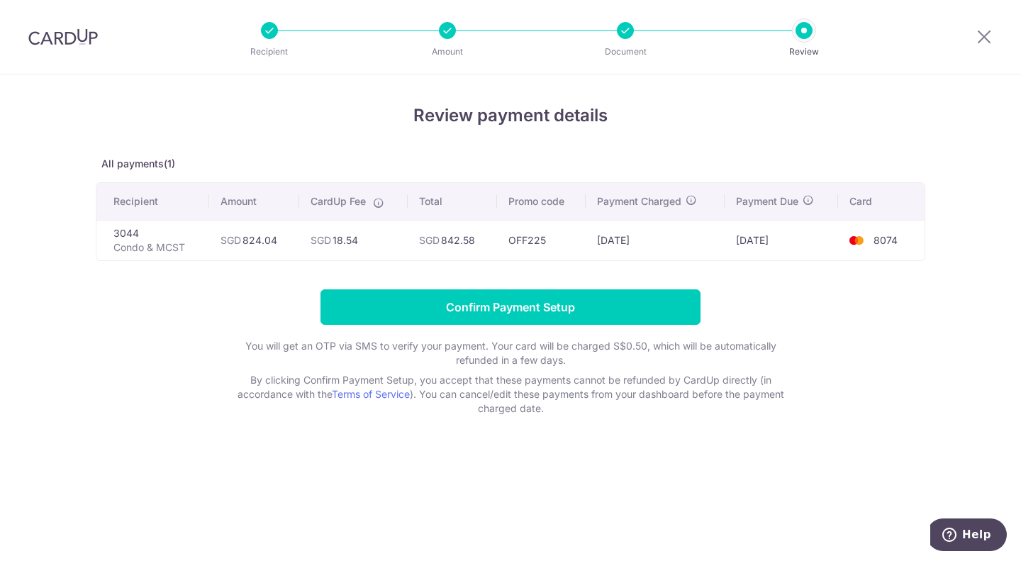
click at [822, 293] on form "Confirm Payment Setup You will get an OTP via SMS to verify your payment. Your …" at bounding box center [511, 352] width 830 height 126
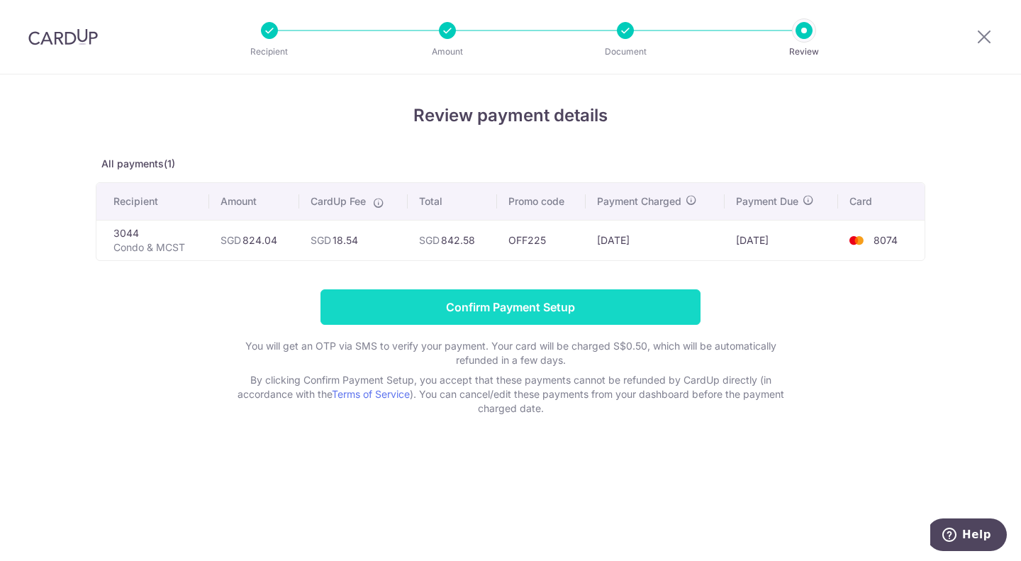
click at [601, 298] on input "Confirm Payment Setup" at bounding box center [510, 306] width 380 height 35
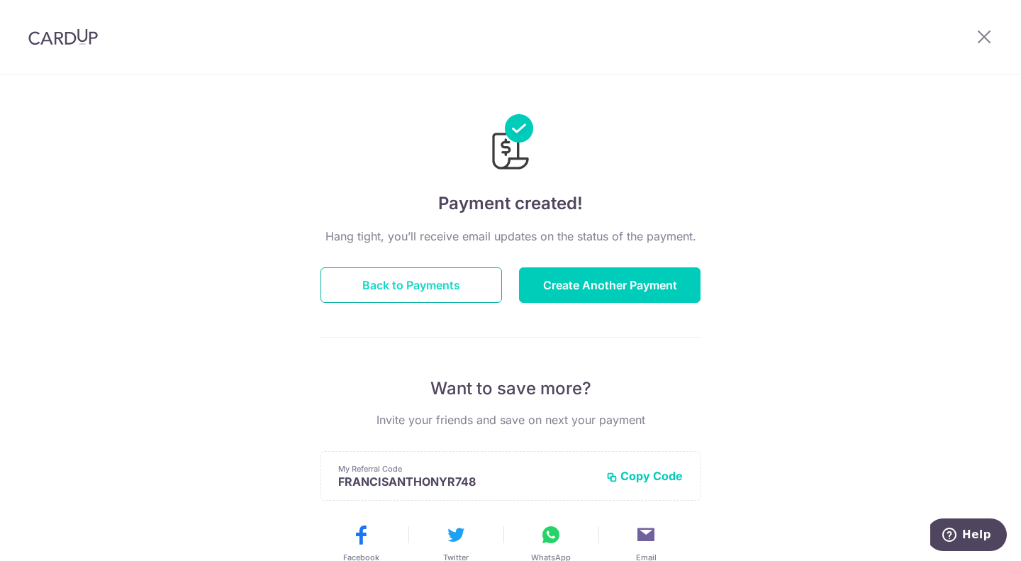
click at [445, 285] on button "Back to Payments" at bounding box center [411, 284] width 182 height 35
